Goal: Information Seeking & Learning: Learn about a topic

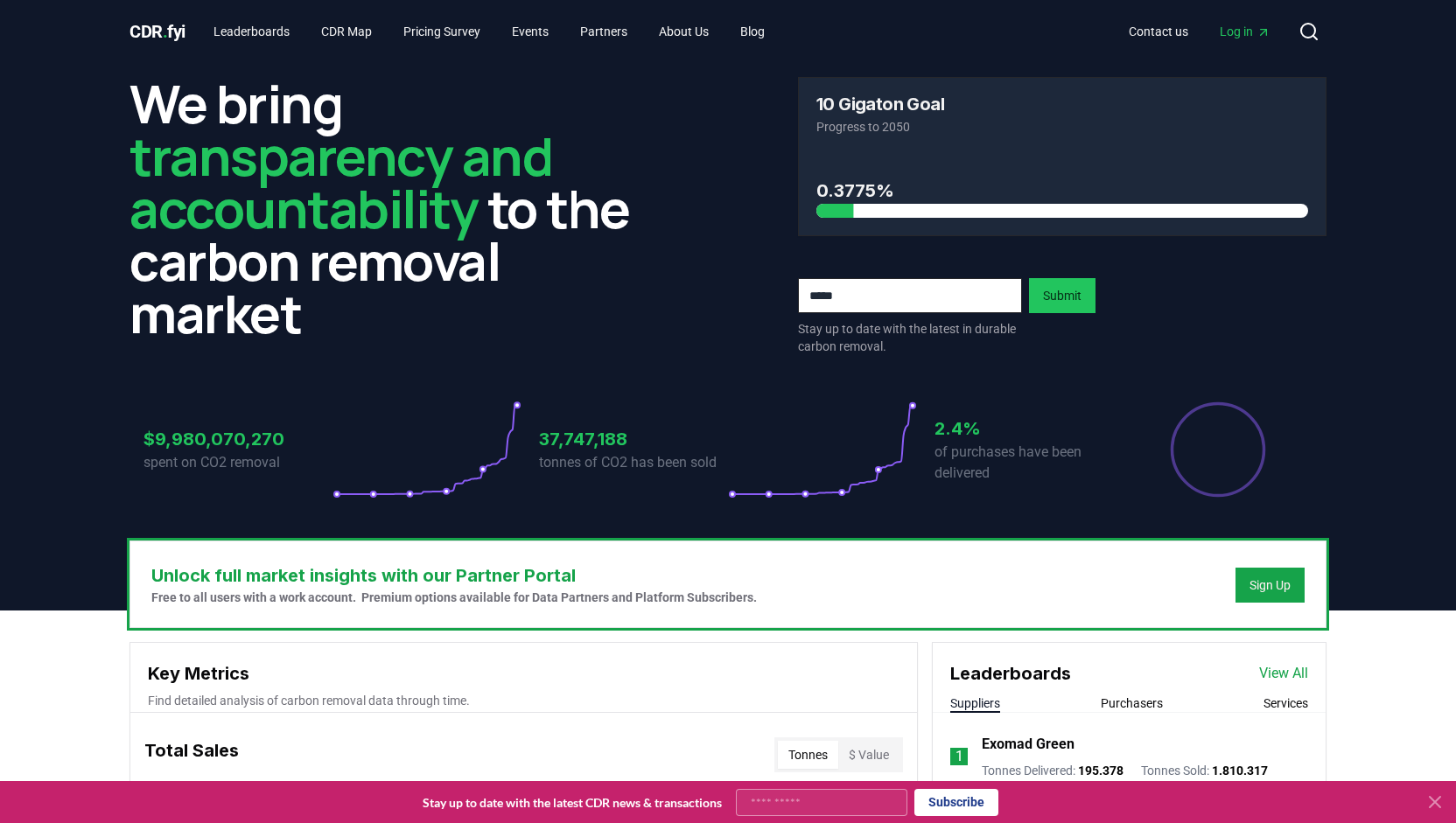
click at [1242, 30] on span "Log in" at bounding box center [1244, 31] width 51 height 17
click at [266, 36] on link "Leaderboards" at bounding box center [251, 31] width 104 height 31
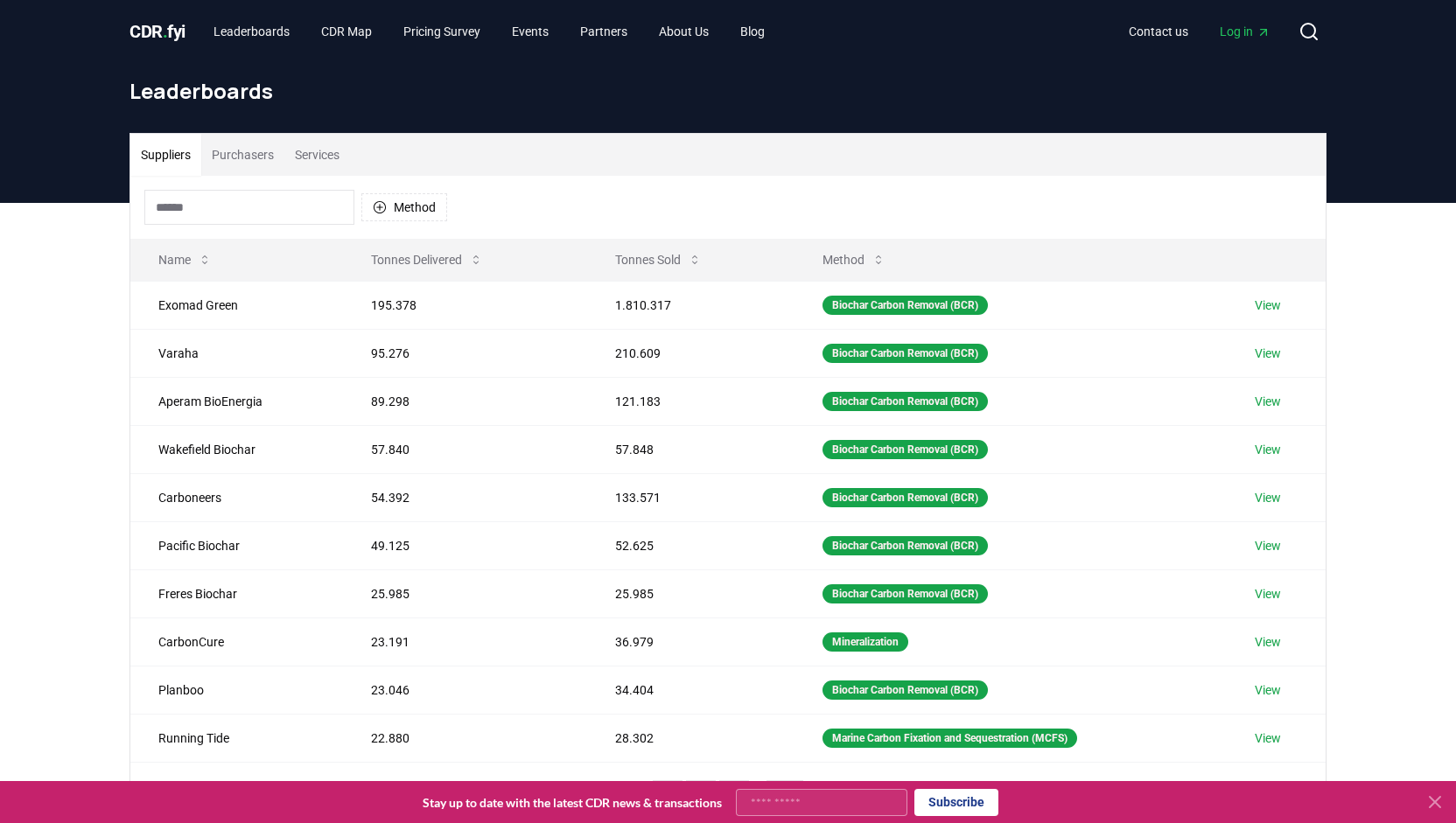
click at [249, 153] on button "Purchasers" at bounding box center [242, 155] width 83 height 42
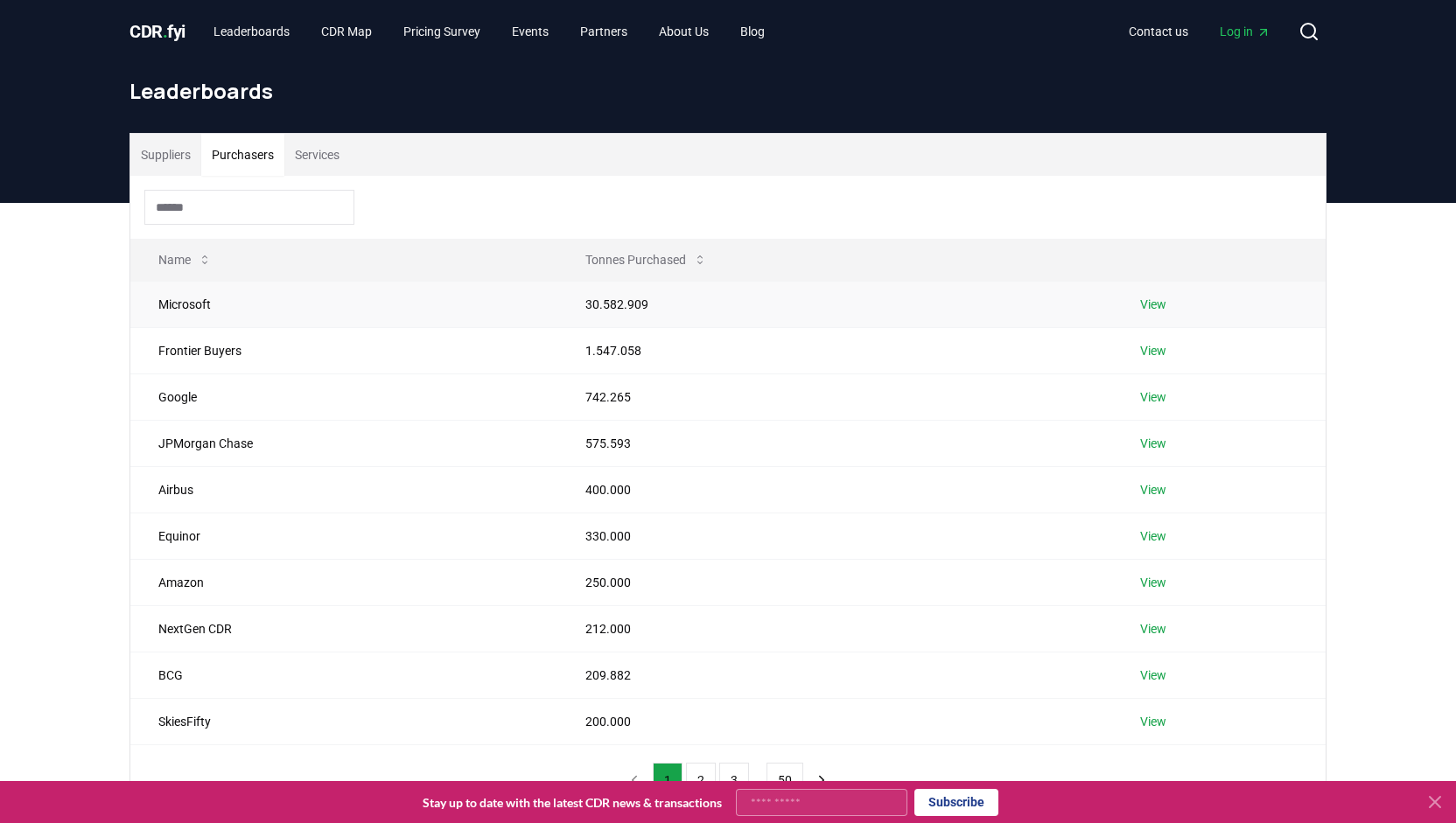
click at [1147, 300] on link "View" at bounding box center [1153, 304] width 26 height 17
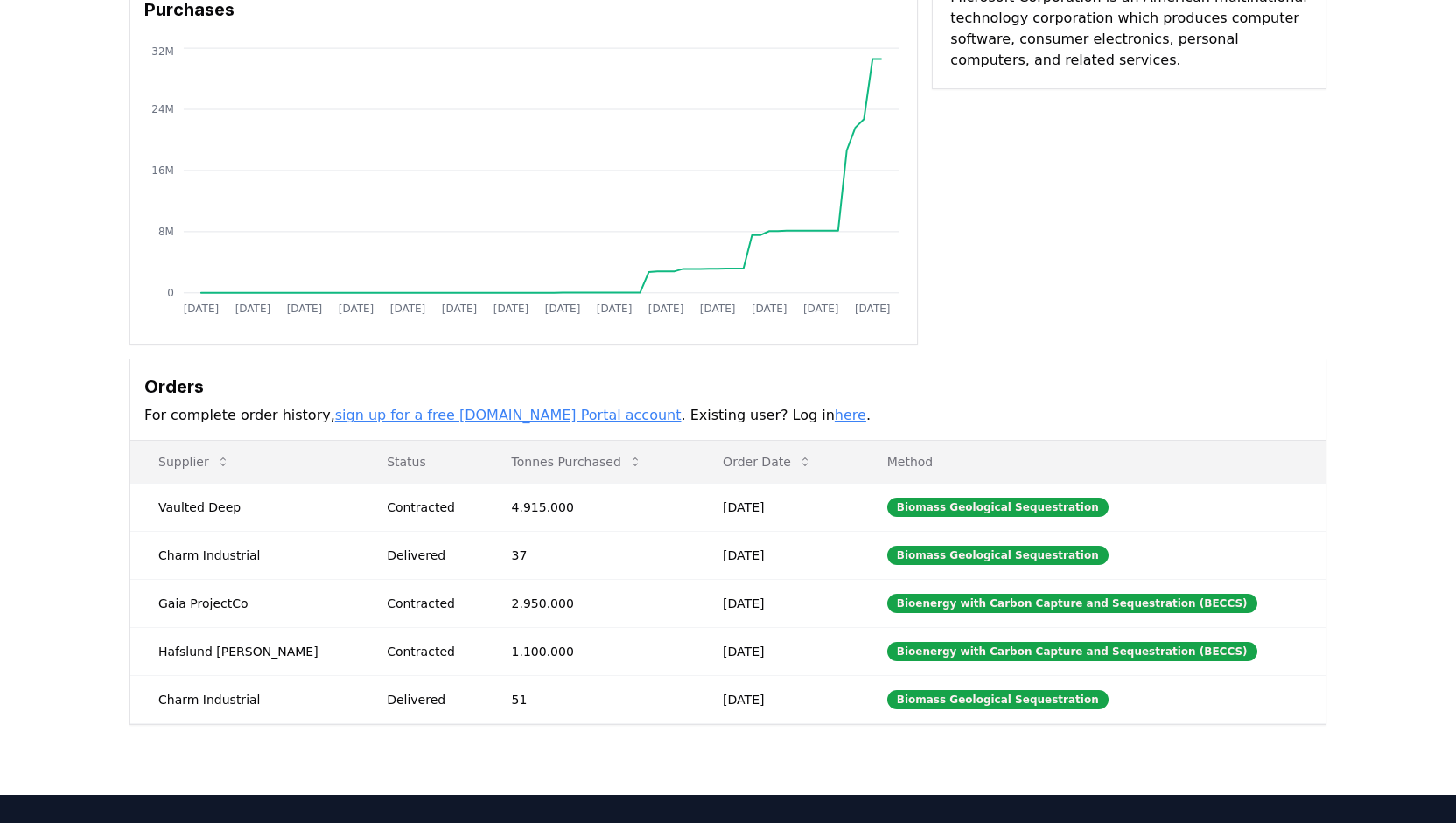
scroll to position [175, 0]
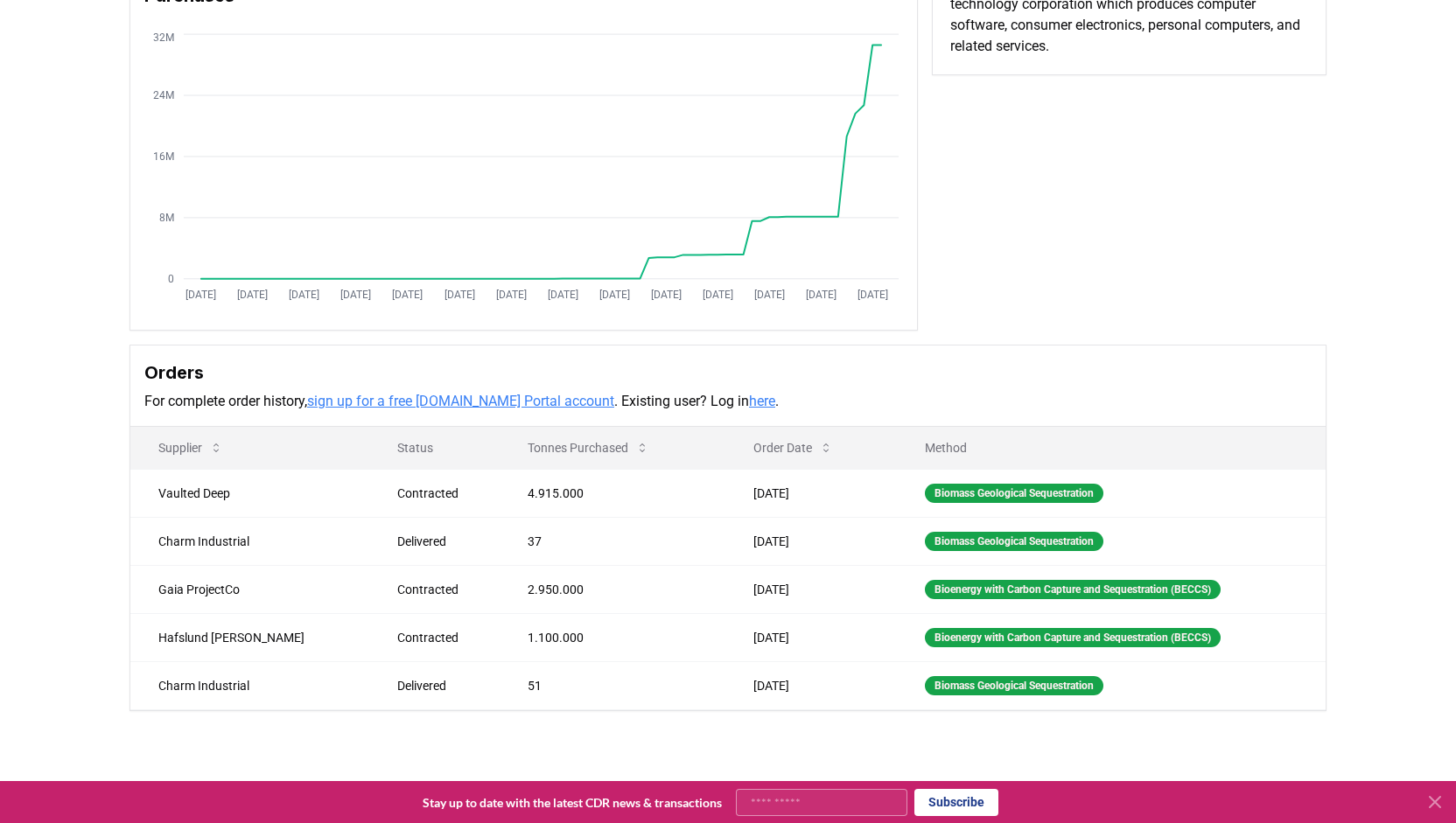
click at [749, 398] on link "here" at bounding box center [762, 400] width 26 height 17
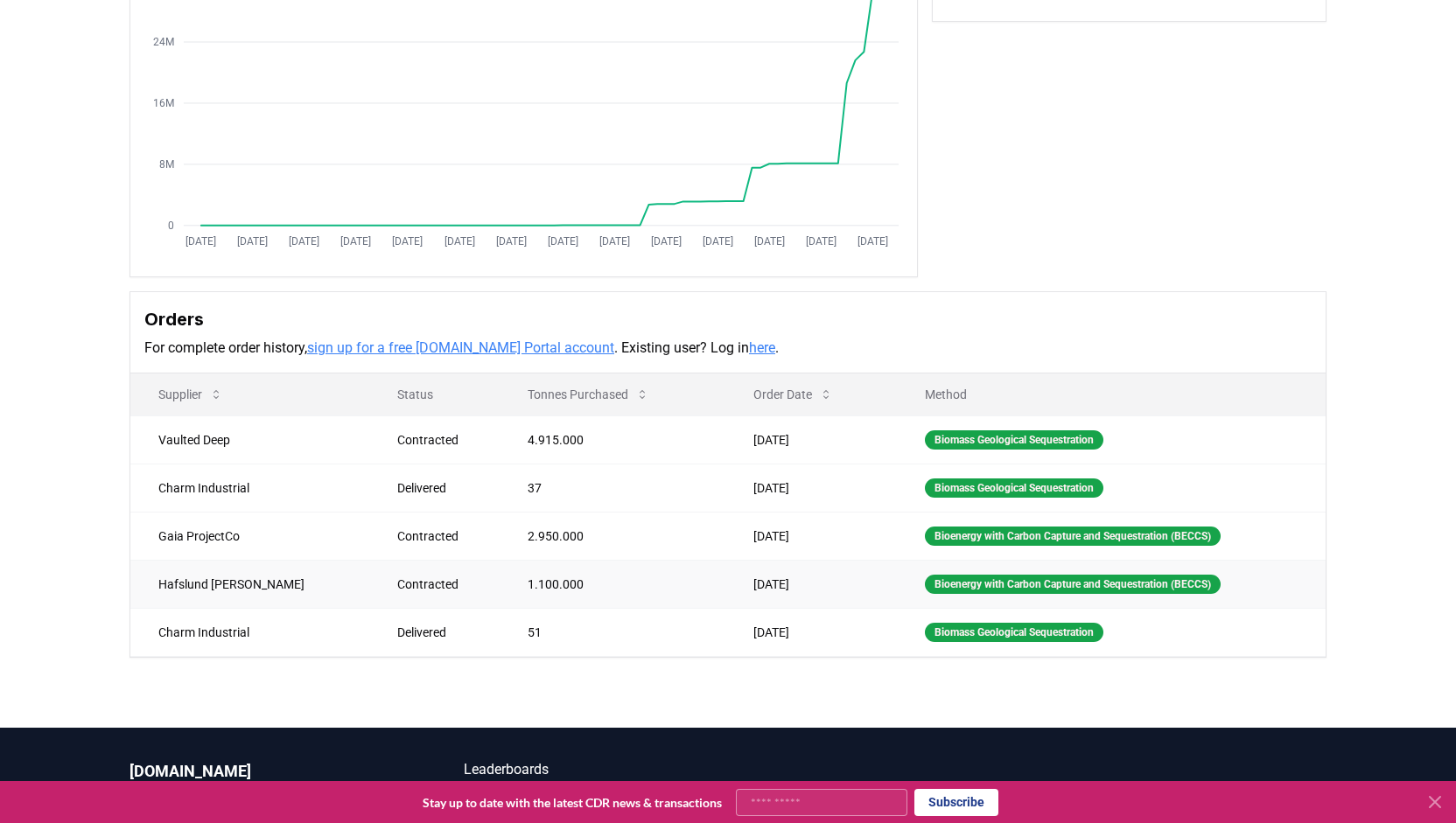
scroll to position [262, 0]
